Goal: Information Seeking & Learning: Learn about a topic

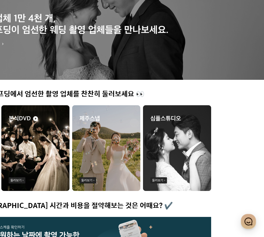
scroll to position [0, 122]
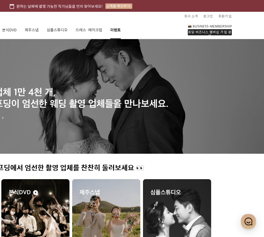
click at [113, 29] on link "이벤트" at bounding box center [115, 30] width 10 height 18
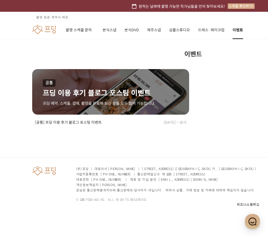
click at [50, 31] on link at bounding box center [44, 30] width 24 height 10
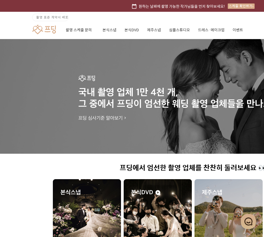
click at [56, 19] on span "촬영 표준 계약서 배포" at bounding box center [52, 17] width 32 height 5
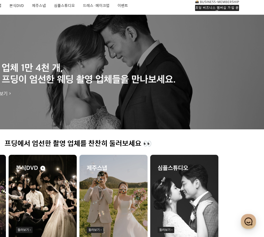
scroll to position [0, 115]
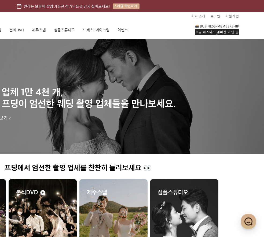
click at [195, 190] on img at bounding box center [184, 222] width 68 height 86
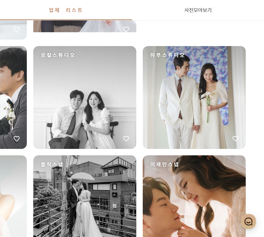
scroll to position [844, 108]
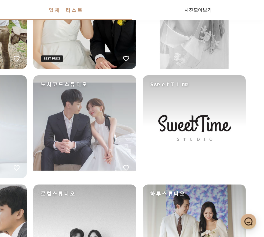
click at [194, 137] on div "SweetTime" at bounding box center [194, 126] width 103 height 103
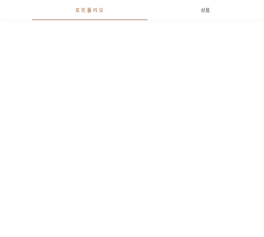
scroll to position [337, 0]
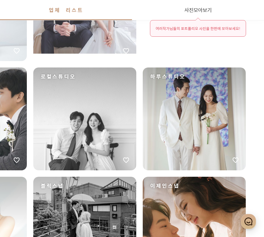
scroll to position [834, 108]
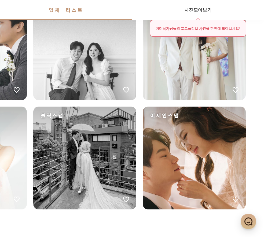
click at [84, 66] on div "로컬스튜디오" at bounding box center [84, 48] width 103 height 103
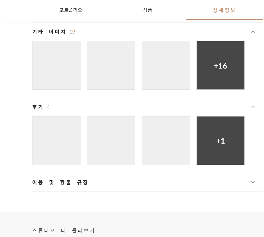
scroll to position [1452, 0]
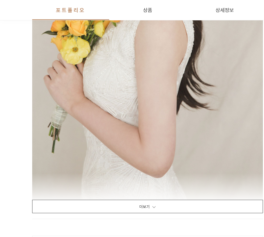
click at [172, 205] on button "더보기" at bounding box center [147, 206] width 231 height 13
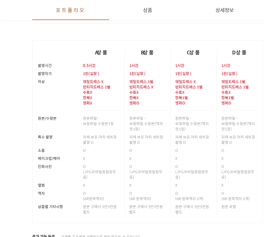
scroll to position [8155, 0]
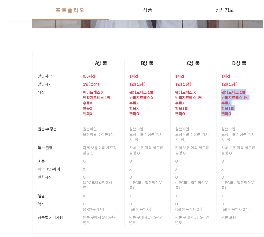
drag, startPoint x: 219, startPoint y: 91, endPoint x: 245, endPoint y: 122, distance: 40.9
click at [245, 122] on td "웨딩드레스 1벌 빈티지드레스 1벌 수트 X 한복 1벌 헬퍼 O" at bounding box center [240, 106] width 46 height 37
click at [240, 118] on div "웨딩드레스 1벌 빈티지드레스 1벌 수트 X 한복 1벌 헬퍼 O" at bounding box center [239, 104] width 37 height 33
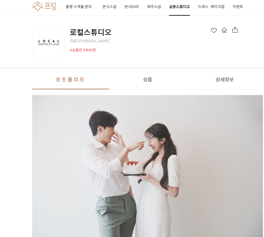
scroll to position [0, 0]
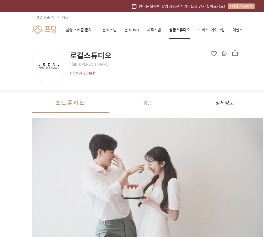
click at [151, 101] on button "상품" at bounding box center [147, 103] width 77 height 20
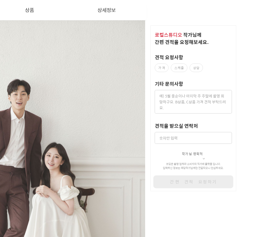
scroll to position [6504, 118]
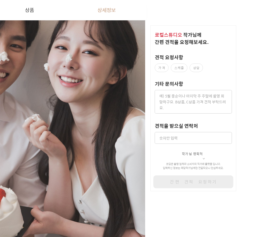
click at [115, 11] on button "상세정보" at bounding box center [106, 10] width 77 height 20
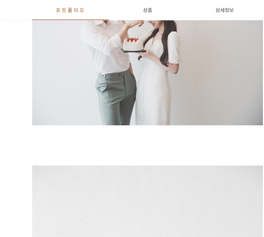
scroll to position [0, 0]
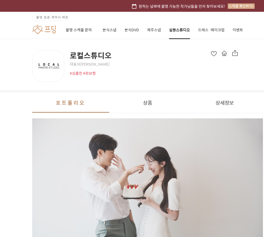
click at [50, 27] on link at bounding box center [44, 30] width 24 height 10
